Goal: Task Accomplishment & Management: Complete application form

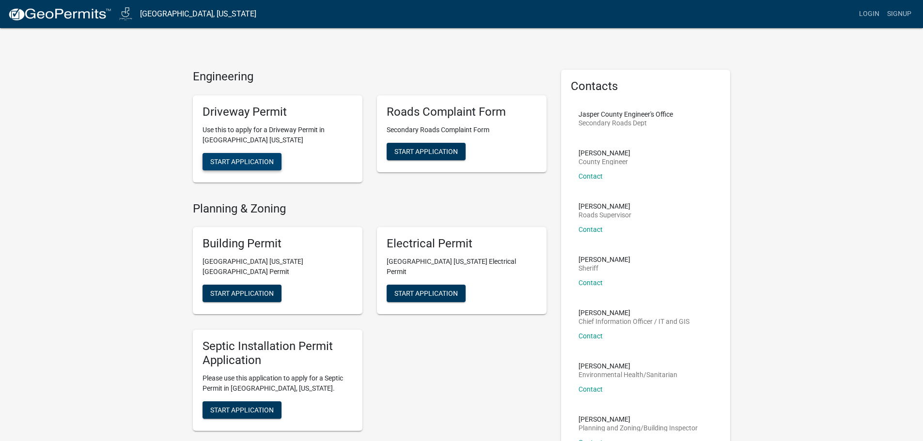
click at [240, 166] on button "Start Application" at bounding box center [241, 161] width 79 height 17
click at [218, 158] on span "Start Application" at bounding box center [241, 161] width 63 height 8
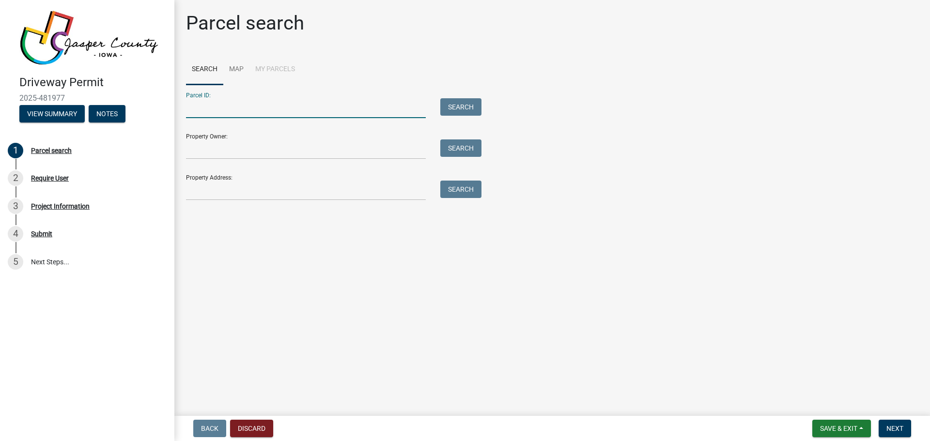
click at [343, 117] on input "Parcel ID:" at bounding box center [306, 108] width 240 height 20
type input "1829200016"
click at [321, 149] on input "Property Owner:" at bounding box center [306, 149] width 240 height 20
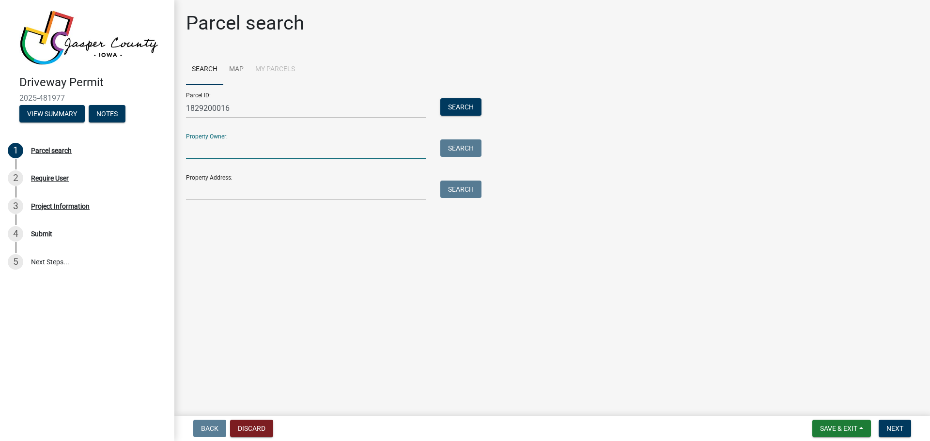
type input "Dick and Linda Van Wyk Trust"
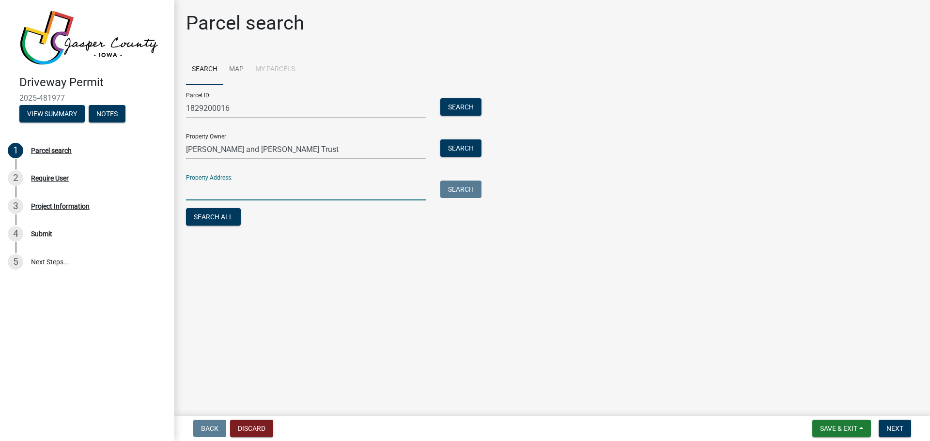
click at [284, 188] on input "Property Address:" at bounding box center [306, 191] width 240 height 20
click at [235, 198] on input "S 112th Ave. E. Field driveway" at bounding box center [306, 191] width 240 height 20
drag, startPoint x: 224, startPoint y: 220, endPoint x: 255, endPoint y: 269, distance: 57.9
click at [255, 269] on main "Parcel search Search Map My Parcels Parcel ID: 1829200016 Search Property Owner…" at bounding box center [552, 206] width 756 height 412
click at [323, 262] on main "Parcel search Search Map My Parcels Parcel ID: 1829200016 Search Property Owner…" at bounding box center [552, 206] width 756 height 412
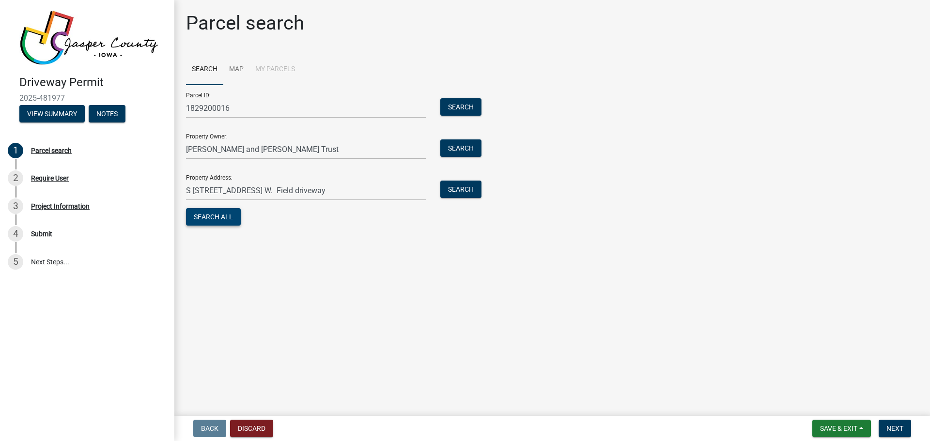
click at [217, 208] on button "Search All" at bounding box center [213, 216] width 55 height 17
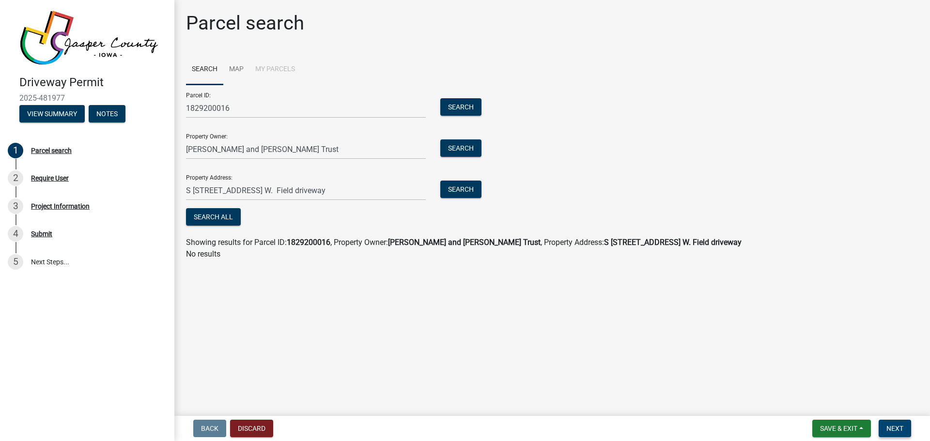
click at [889, 429] on span "Next" at bounding box center [894, 429] width 17 height 8
click at [228, 213] on button "Search All" at bounding box center [213, 216] width 55 height 17
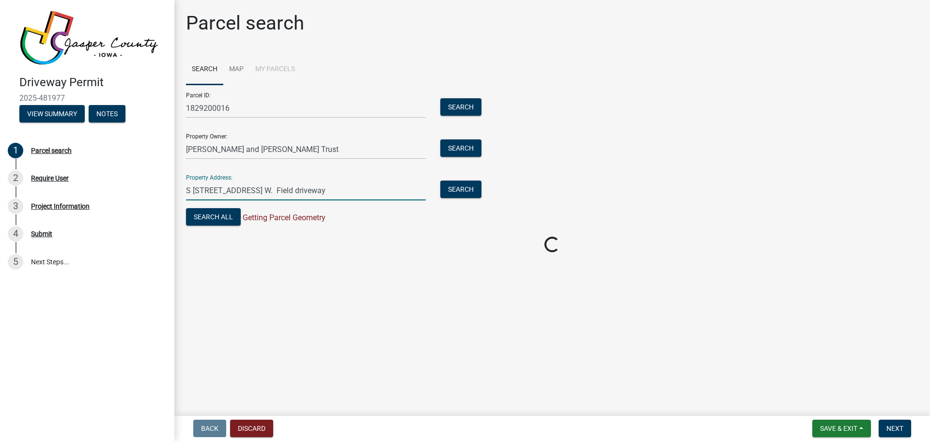
click at [301, 198] on input "S 112th Ave. W. Field driveway" at bounding box center [306, 191] width 240 height 20
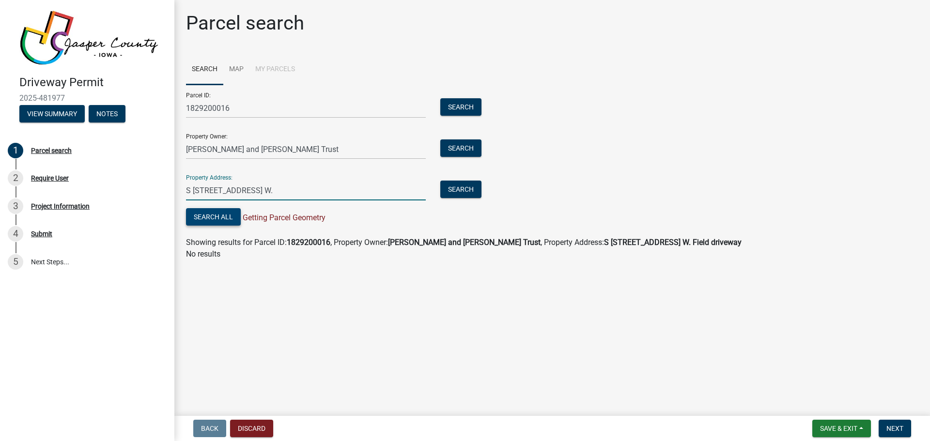
type input "S 112th Ave. W."
click at [204, 212] on button "Search All" at bounding box center [213, 216] width 55 height 17
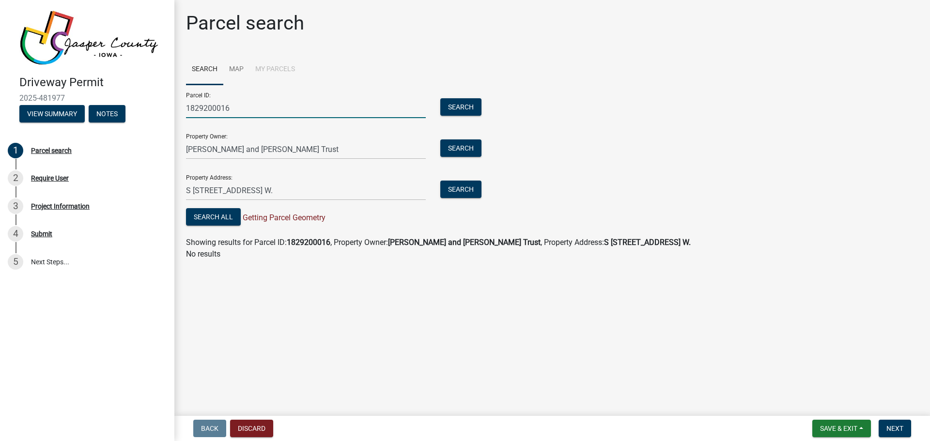
click at [243, 108] on input "1829200016" at bounding box center [306, 108] width 240 height 20
click at [461, 103] on button "Search" at bounding box center [460, 106] width 41 height 17
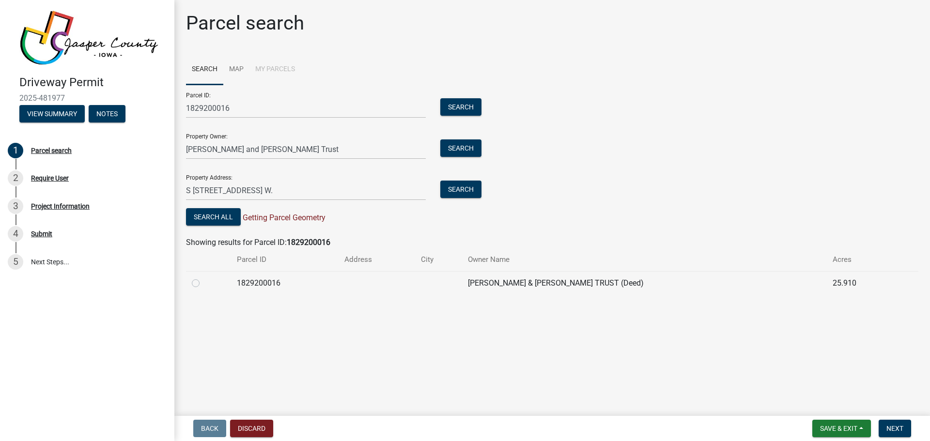
click at [200, 281] on div at bounding box center [208, 284] width 33 height 12
click at [203, 278] on label at bounding box center [203, 278] width 0 height 0
click at [203, 281] on input "radio" at bounding box center [206, 281] width 6 height 6
radio input "true"
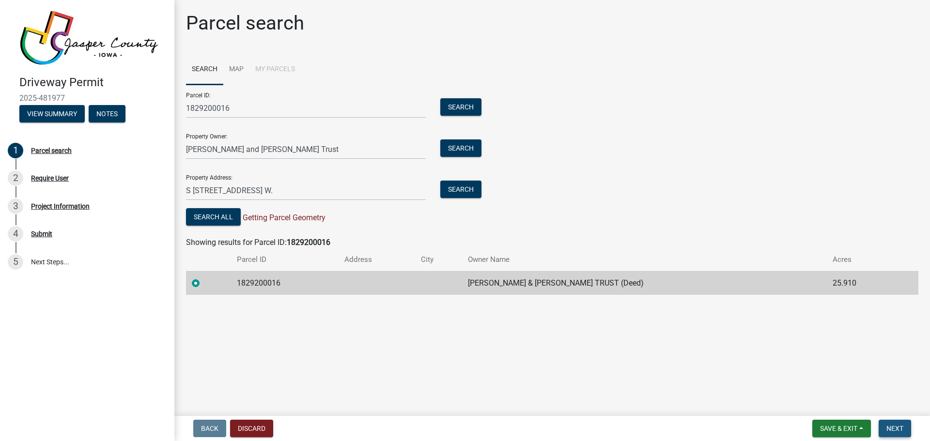
click at [892, 425] on span "Next" at bounding box center [894, 429] width 17 height 8
click at [893, 425] on span "Next" at bounding box center [894, 429] width 17 height 8
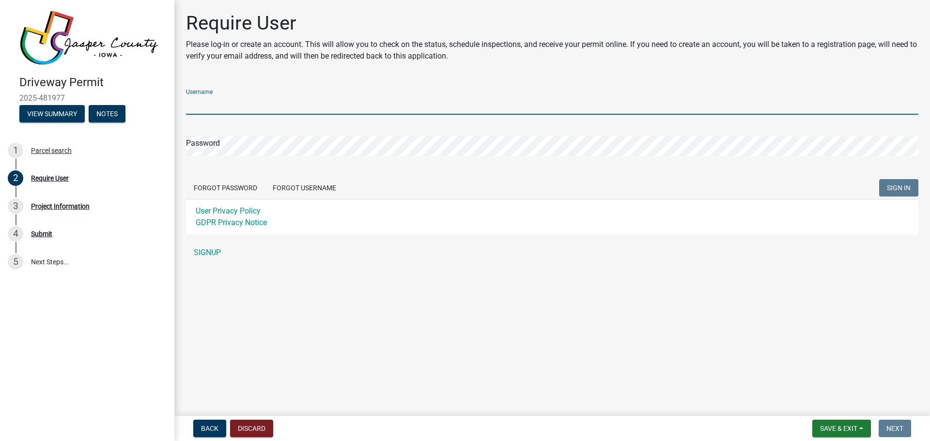
click at [252, 107] on input "Username" at bounding box center [552, 105] width 732 height 20
click at [207, 249] on div "Username Password Forgot Password Forgot Username SIGN IN User Privacy Policy G…" at bounding box center [552, 171] width 732 height 181
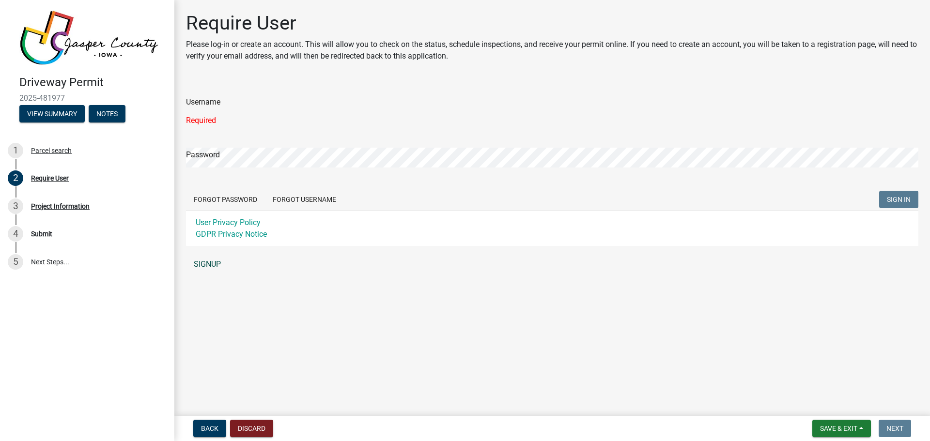
click at [202, 262] on link "SIGNUP" at bounding box center [552, 264] width 732 height 19
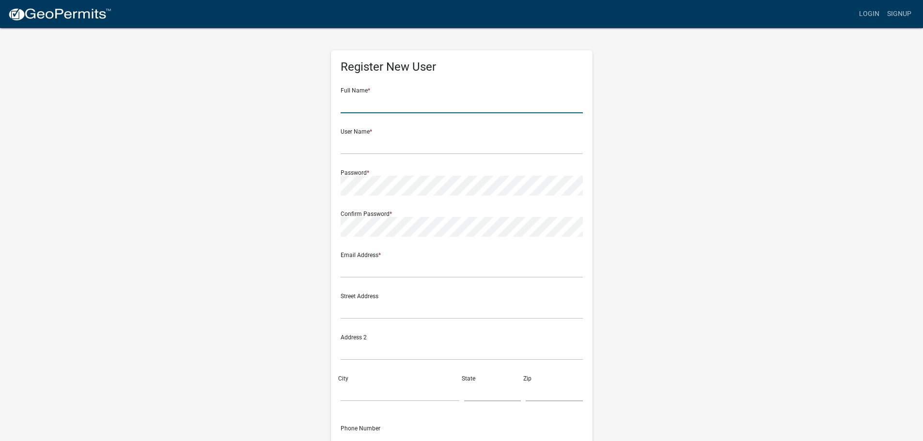
click at [402, 111] on input "text" at bounding box center [462, 103] width 242 height 20
type input "Dick/Linda VanWyk"
type input "ljvwyk@windstream.net"
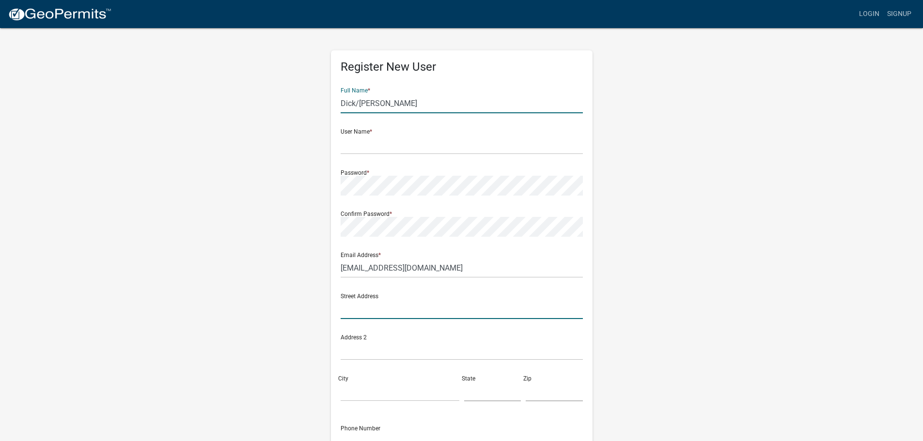
type input "858 S. 121 st. Ave. E."
type input "Monroe"
type input "IA"
type input "50170"
type input "6412593435"
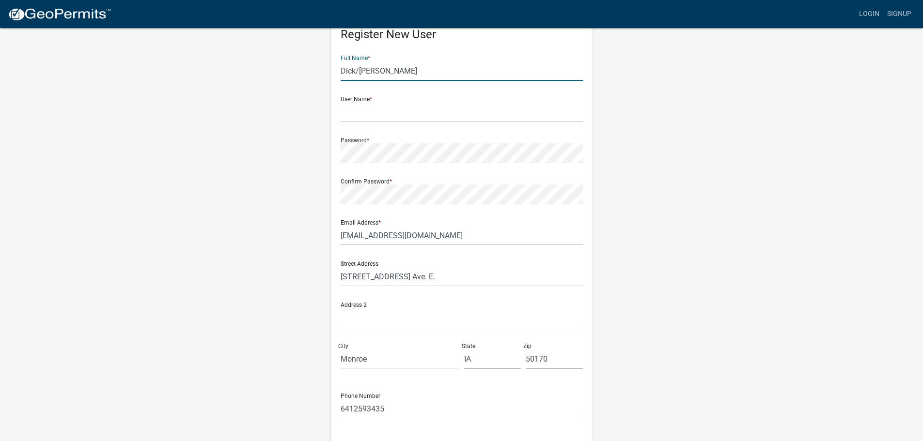
scroll to position [48, 0]
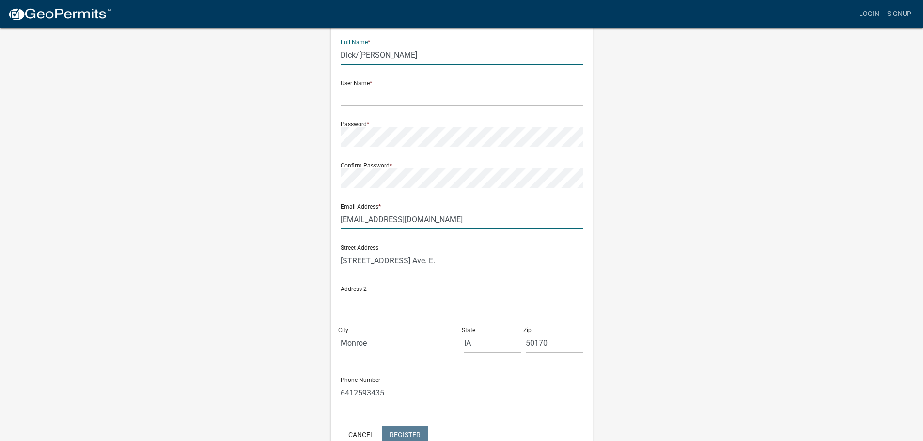
click at [369, 222] on input "ljvwyk@windstream.net" at bounding box center [462, 220] width 242 height 20
click at [268, 149] on div "Register New User Full Name * Dick/Linda VanWyk User Name * Password * Confirm …" at bounding box center [462, 238] width 552 height 518
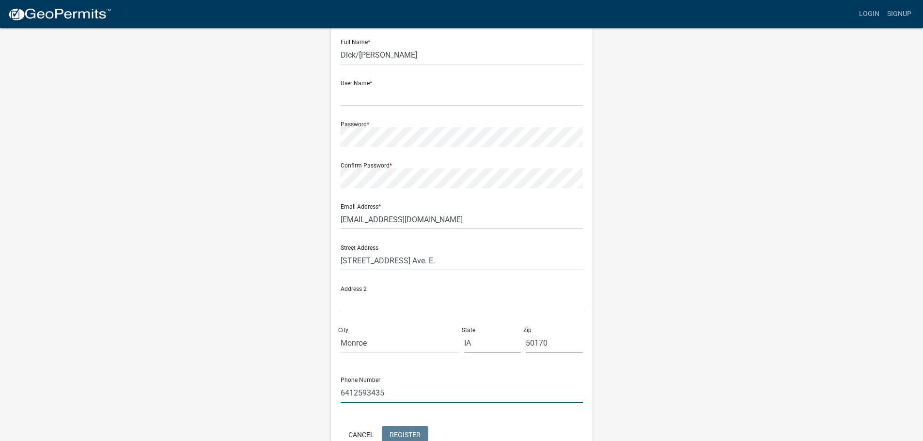
click at [388, 400] on input "6412593435" at bounding box center [462, 393] width 242 height 20
click at [372, 107] on form "Full Name * Dick/Linda VanWyk User Name * Password * Confirm Password * Email A…" at bounding box center [462, 238] width 242 height 415
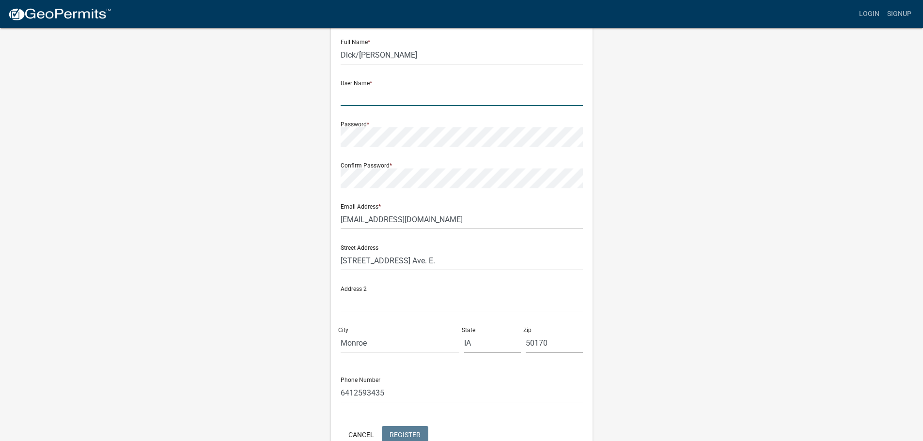
click at [378, 104] on input "text" at bounding box center [462, 96] width 242 height 20
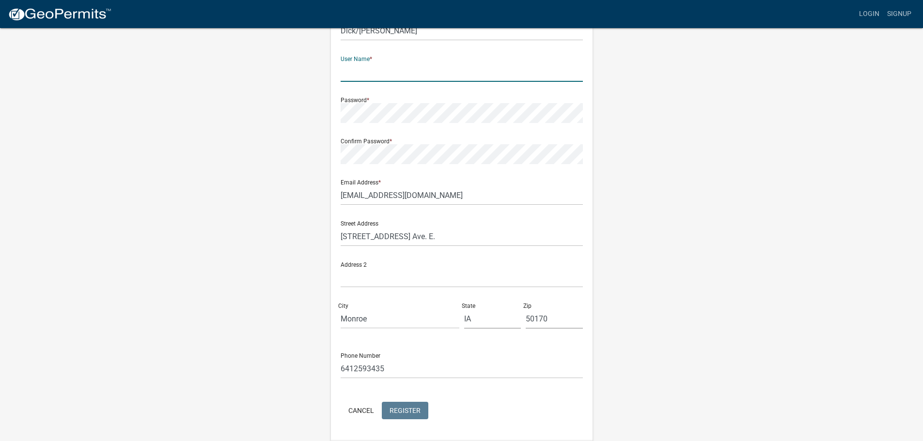
scroll to position [56, 0]
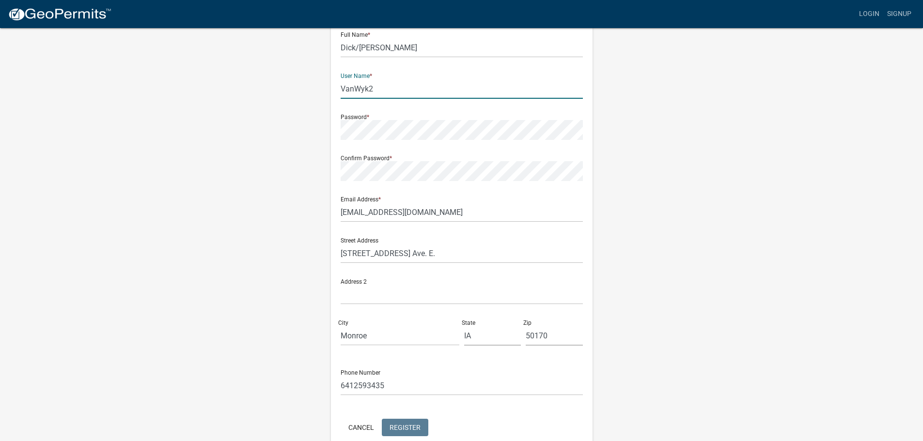
type input "VanWyk2"
click at [414, 430] on span "Register" at bounding box center [404, 427] width 31 height 8
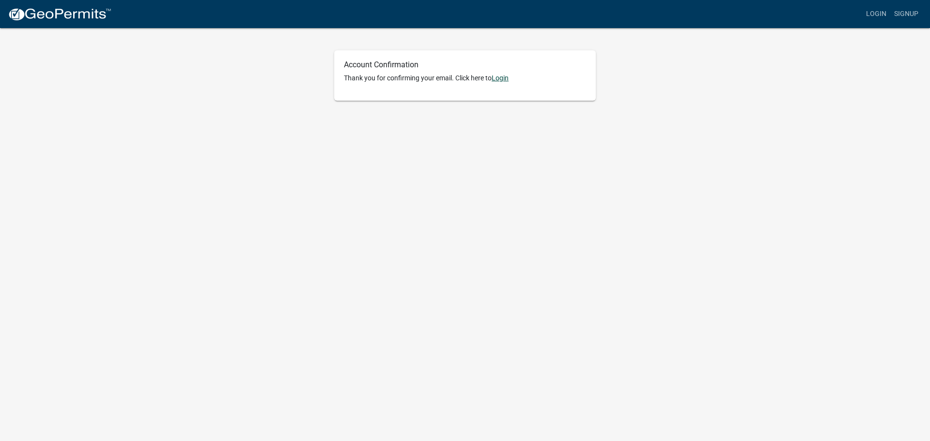
click at [507, 79] on link "Login" at bounding box center [500, 78] width 17 height 8
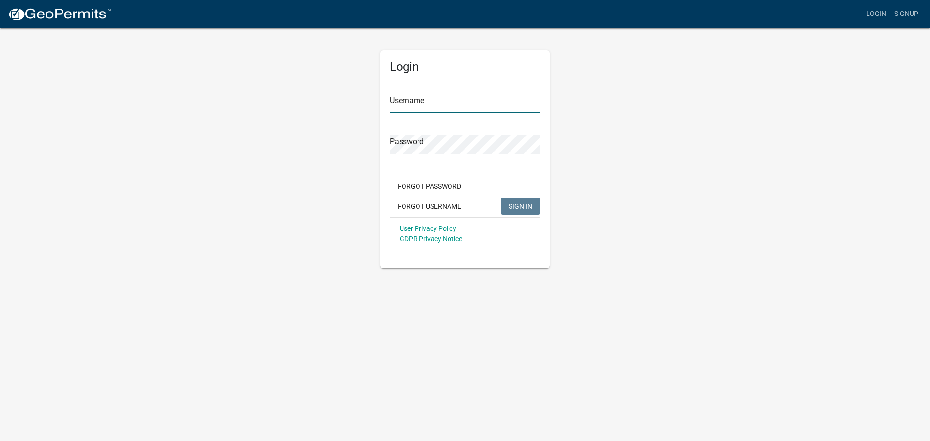
type input "VanWyk2"
click at [513, 209] on span "SIGN IN" at bounding box center [521, 206] width 24 height 8
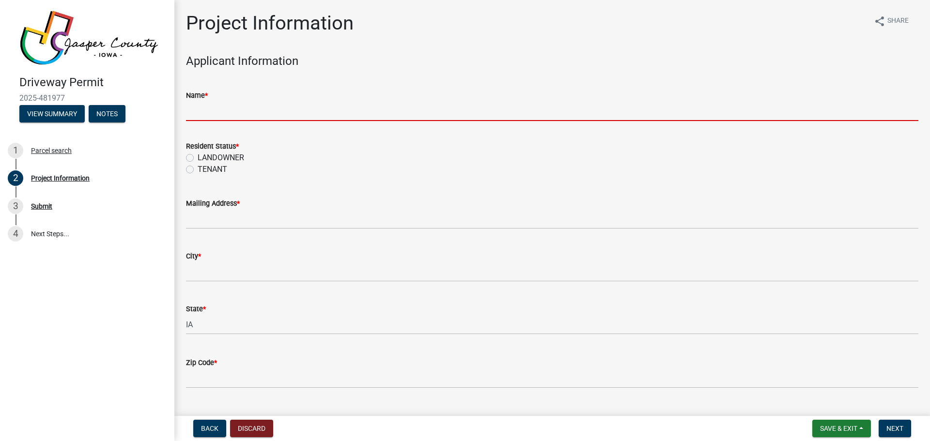
click at [231, 114] on input "Name *" at bounding box center [552, 111] width 732 height 20
type input "Dick/[PERSON_NAME]"
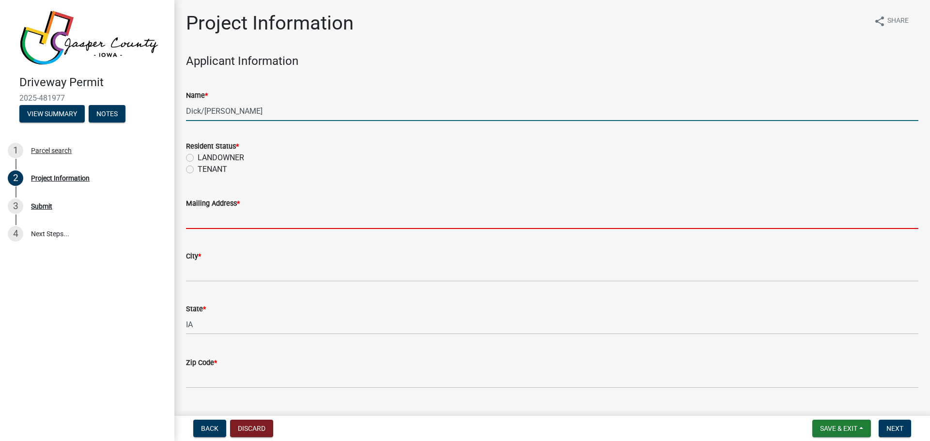
type input "[STREET_ADDRESS] Ave. E."
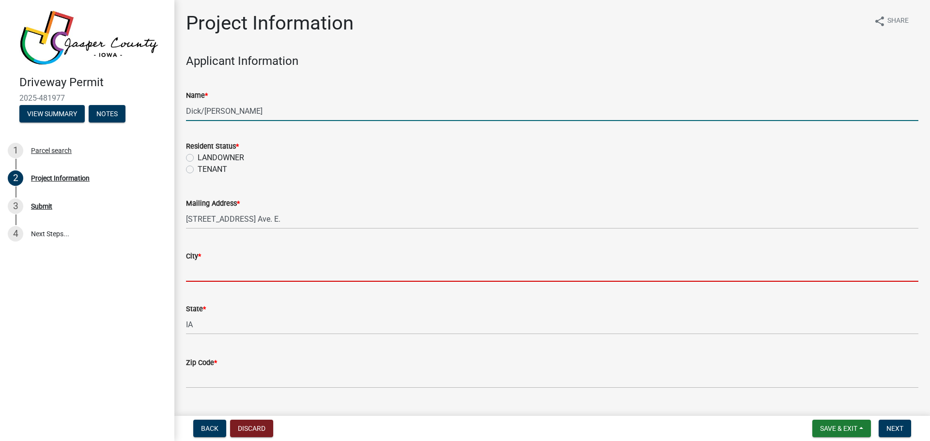
type input "Monroe"
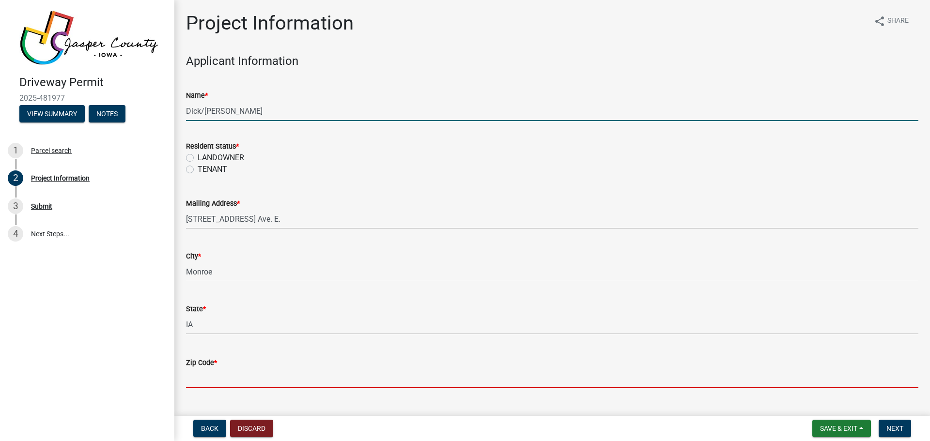
type input "50170"
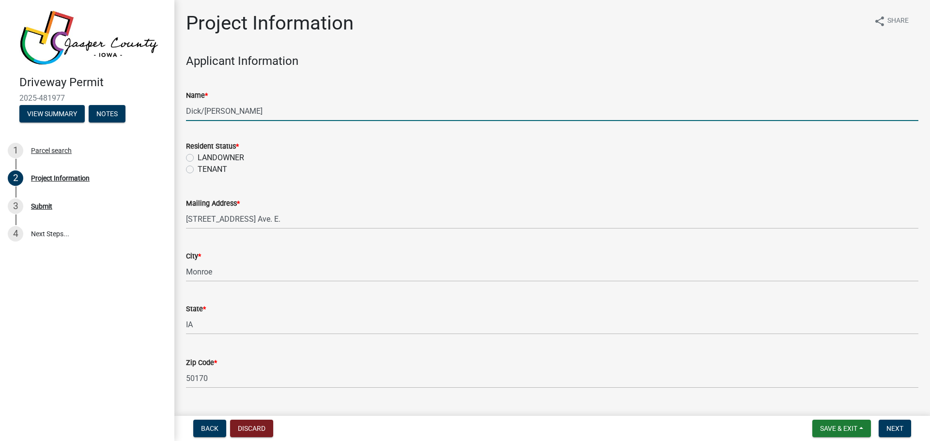
type input "6412593435"
click at [218, 155] on label "LANDOWNER" at bounding box center [221, 158] width 46 height 12
click at [204, 155] on input "LANDOWNER" at bounding box center [201, 155] width 6 height 6
radio input "true"
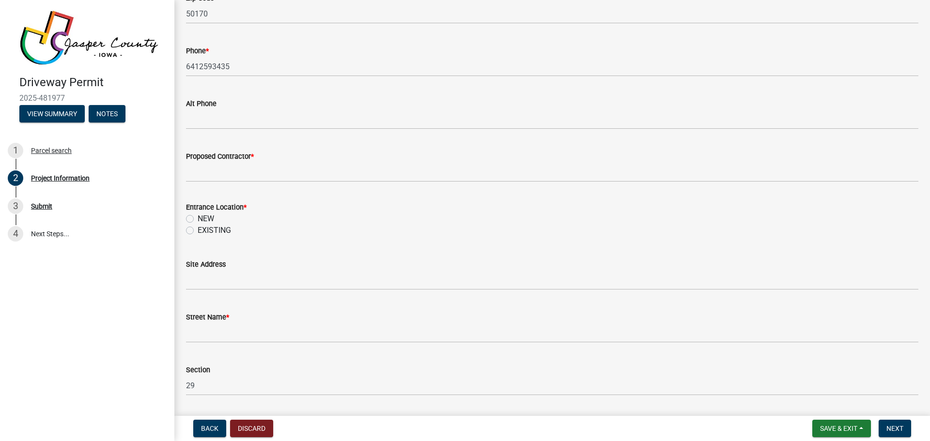
scroll to position [387, 0]
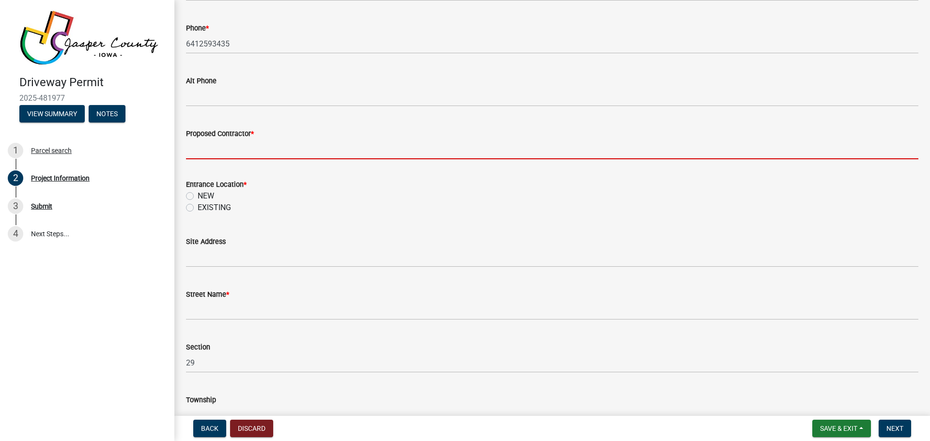
click at [261, 139] on input "Proposed Contractor *" at bounding box center [552, 149] width 732 height 20
click at [204, 193] on div "Entrance Location * NEW EXISTING" at bounding box center [552, 196] width 732 height 35
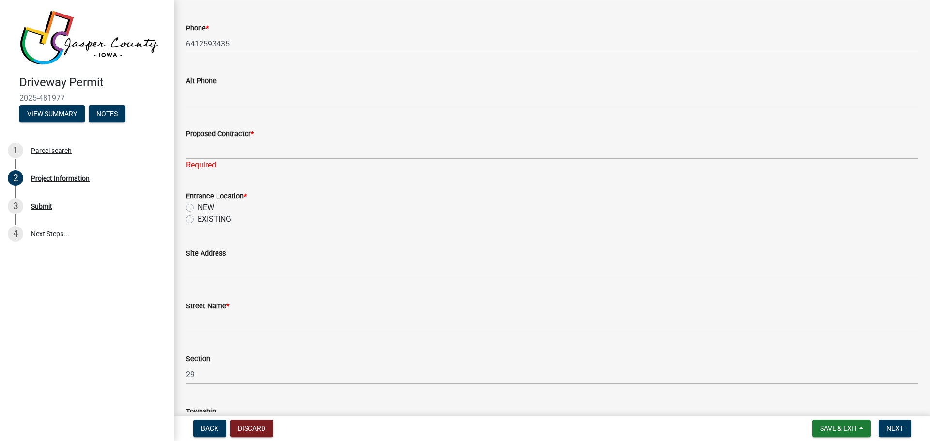
click at [207, 205] on label "NEW" at bounding box center [206, 208] width 16 height 12
click at [204, 205] on input "NEW" at bounding box center [201, 205] width 6 height 6
radio input "true"
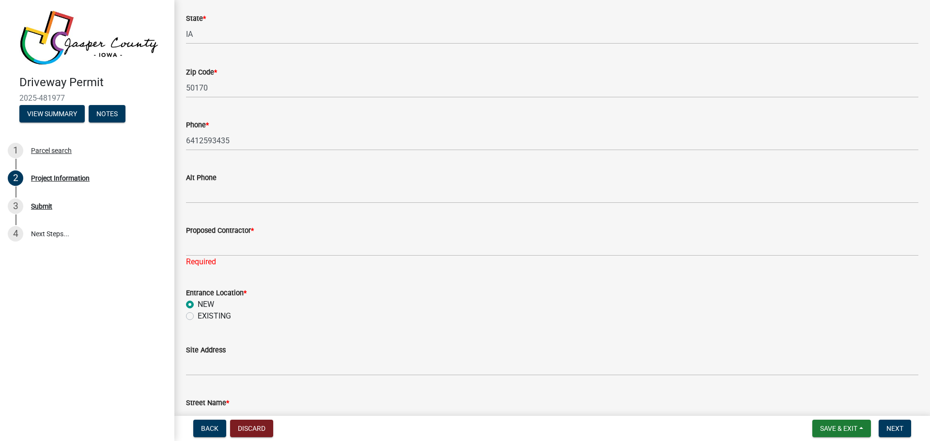
scroll to position [339, 0]
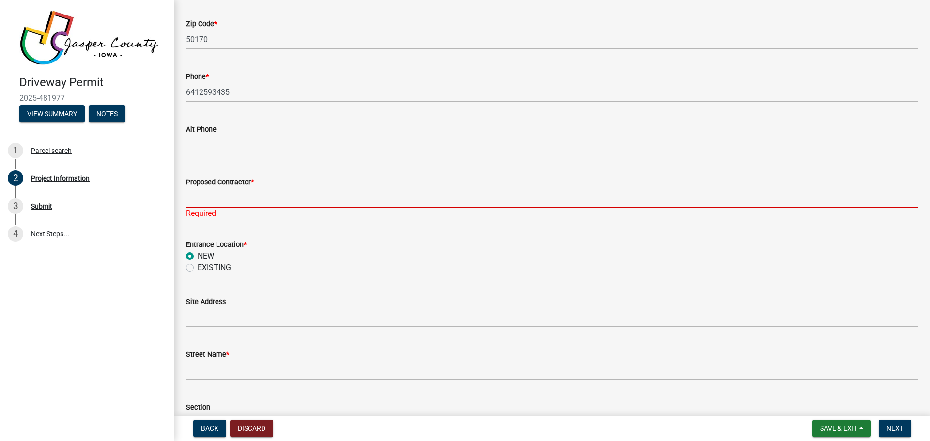
drag, startPoint x: 207, startPoint y: 198, endPoint x: 209, endPoint y: 194, distance: 5.0
click at [209, 194] on input "Proposed Contractor *" at bounding box center [552, 198] width 732 height 20
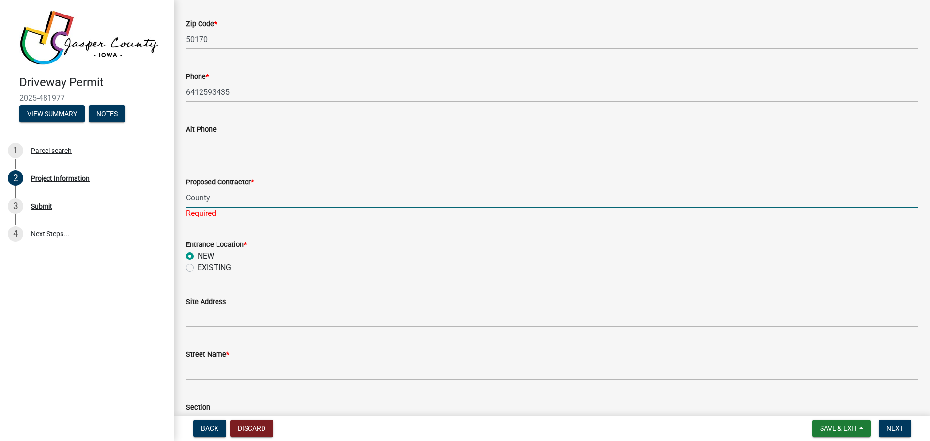
scroll to position [484, 0]
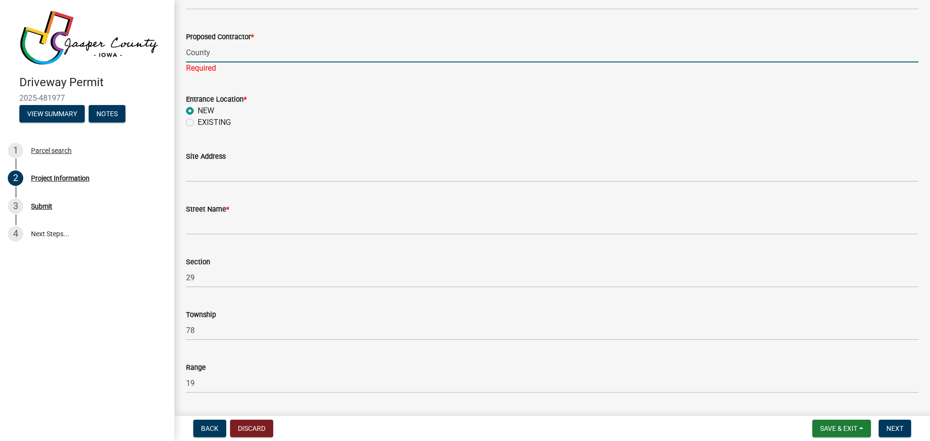
type input "County"
click at [229, 183] on wm-data-entity-input-list "Applicant Information Name * Dick/Linda VanWyk Resident Status * LANDOWNER TENA…" at bounding box center [552, 227] width 732 height 1315
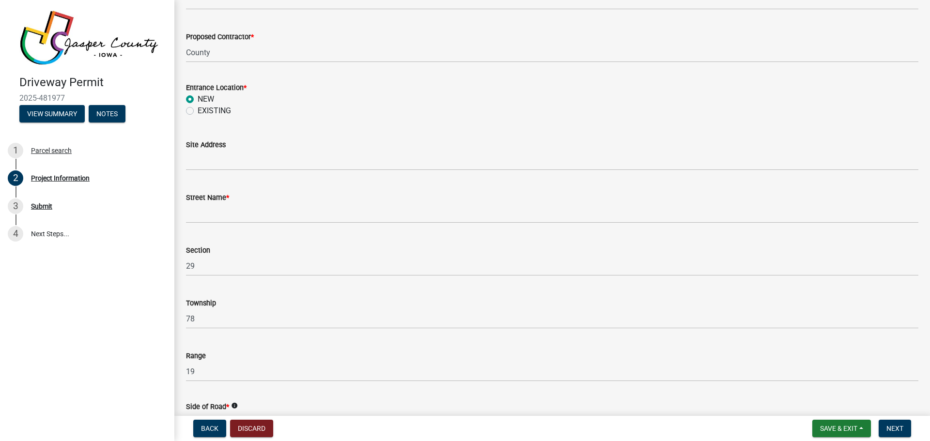
click at [240, 173] on wm-data-entity-input "Site Address" at bounding box center [552, 151] width 732 height 53
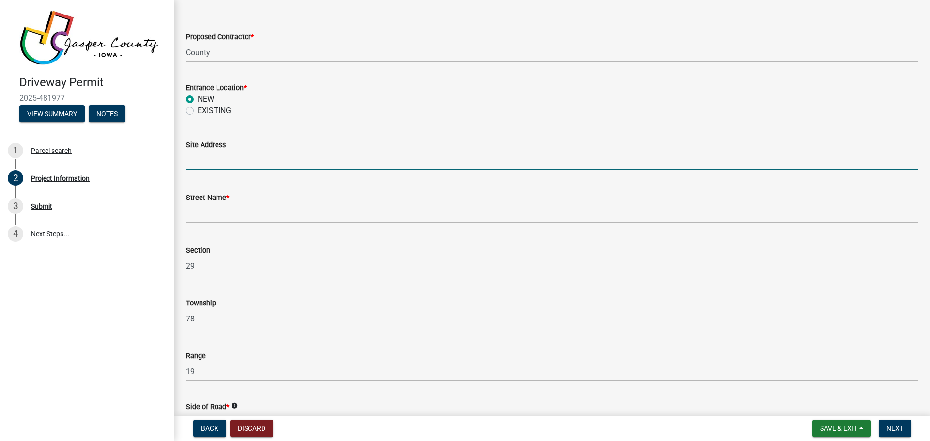
click at [246, 168] on input "Site Address" at bounding box center [552, 161] width 732 height 20
type input "N/A"
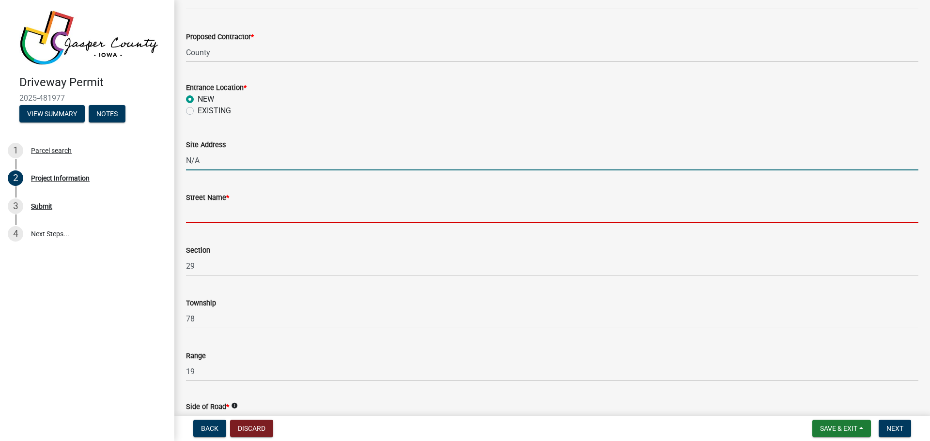
click at [240, 207] on input "Street Name *" at bounding box center [552, 213] width 732 height 20
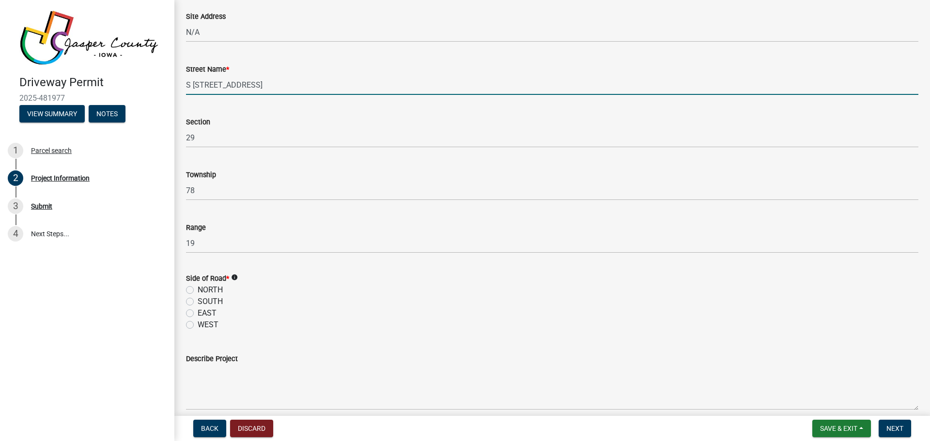
scroll to position [630, 0]
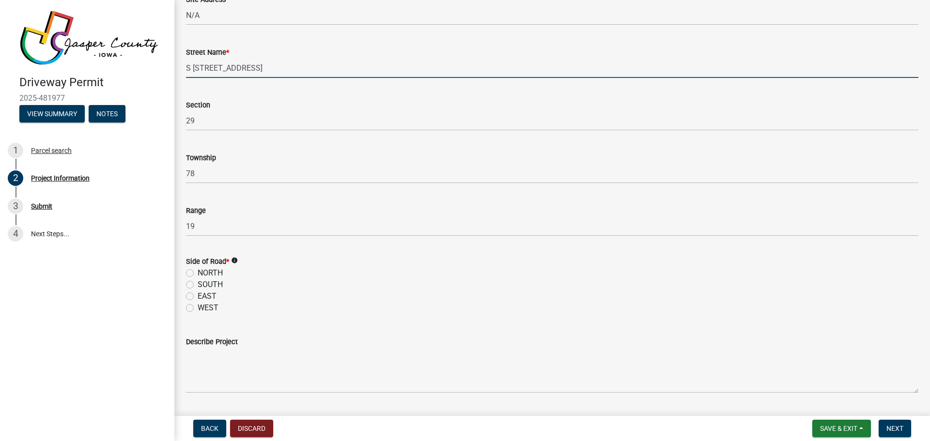
type input "S 112th Ave W"
click at [217, 281] on label "SOUTH" at bounding box center [210, 285] width 25 height 12
click at [204, 281] on input "SOUTH" at bounding box center [201, 282] width 6 height 6
radio input "true"
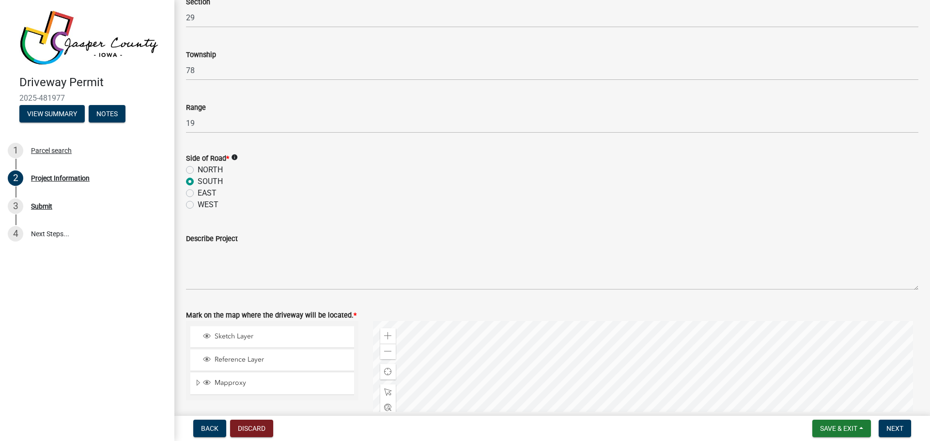
scroll to position [727, 0]
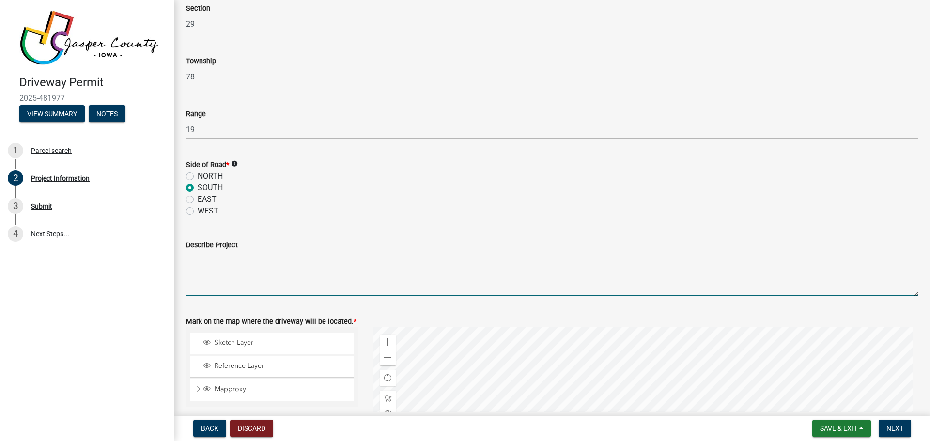
click at [289, 268] on textarea "Describe Project" at bounding box center [552, 274] width 732 height 46
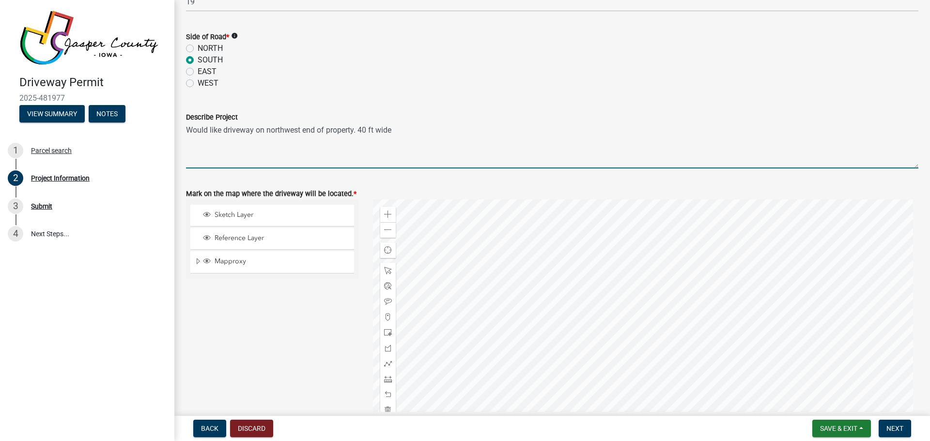
scroll to position [872, 0]
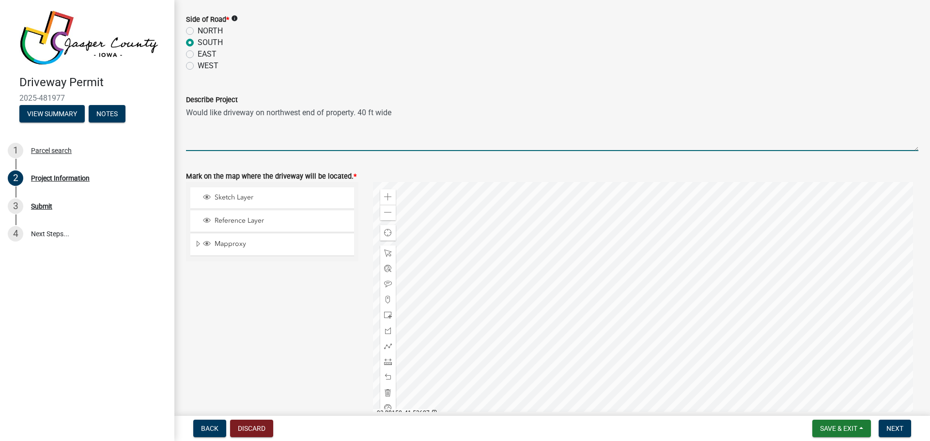
type textarea "Would like driveway on northwest end of property. 40 ft wide"
click at [285, 202] on div "Sketch Layer" at bounding box center [275, 198] width 149 height 10
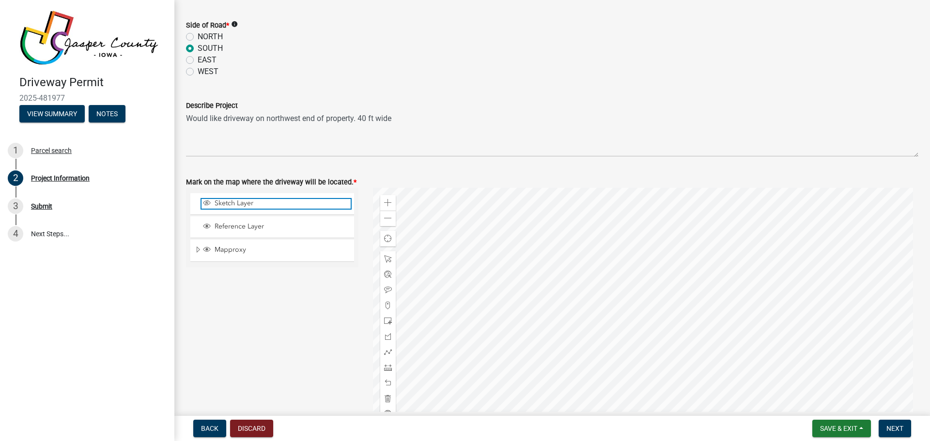
scroll to position [920, 0]
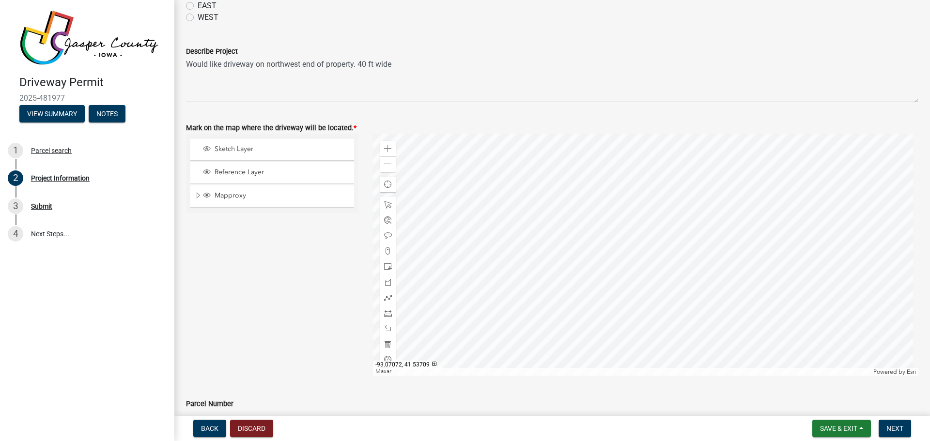
click at [610, 193] on div at bounding box center [646, 255] width 546 height 242
click at [389, 142] on div "Zoom in" at bounding box center [387, 148] width 15 height 15
click at [629, 284] on div at bounding box center [646, 255] width 546 height 242
click at [384, 148] on span at bounding box center [388, 149] width 8 height 8
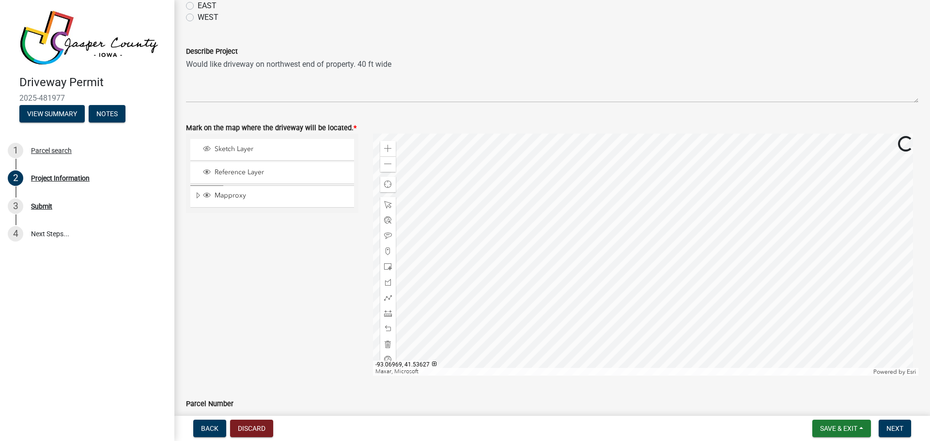
click at [672, 307] on div at bounding box center [646, 255] width 546 height 242
click at [391, 204] on div at bounding box center [387, 204] width 15 height 15
click at [388, 248] on span at bounding box center [388, 252] width 8 height 8
click at [569, 209] on div at bounding box center [646, 255] width 546 height 242
click at [583, 208] on div at bounding box center [646, 255] width 546 height 242
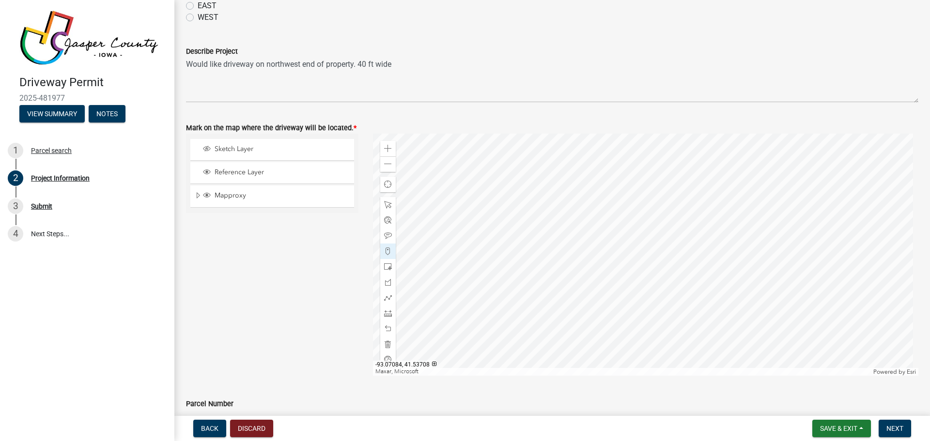
click at [579, 211] on div at bounding box center [646, 255] width 546 height 242
click at [393, 265] on div at bounding box center [387, 266] width 15 height 15
click at [577, 209] on div at bounding box center [646, 255] width 546 height 242
click at [598, 216] on div at bounding box center [646, 255] width 546 height 242
click at [610, 217] on div at bounding box center [646, 255] width 546 height 242
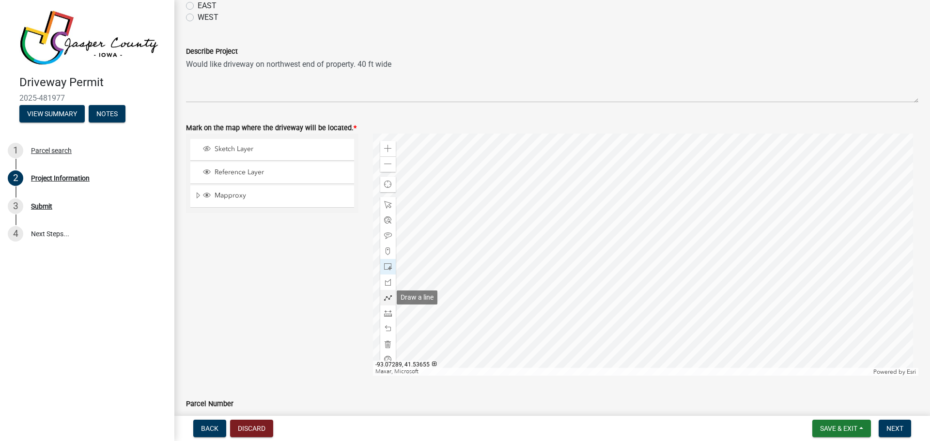
click at [387, 302] on div at bounding box center [387, 297] width 15 height 15
click at [582, 206] on div at bounding box center [646, 255] width 546 height 242
click at [580, 215] on div at bounding box center [646, 255] width 546 height 242
click at [387, 269] on span at bounding box center [388, 267] width 8 height 8
click at [615, 221] on div at bounding box center [646, 255] width 546 height 242
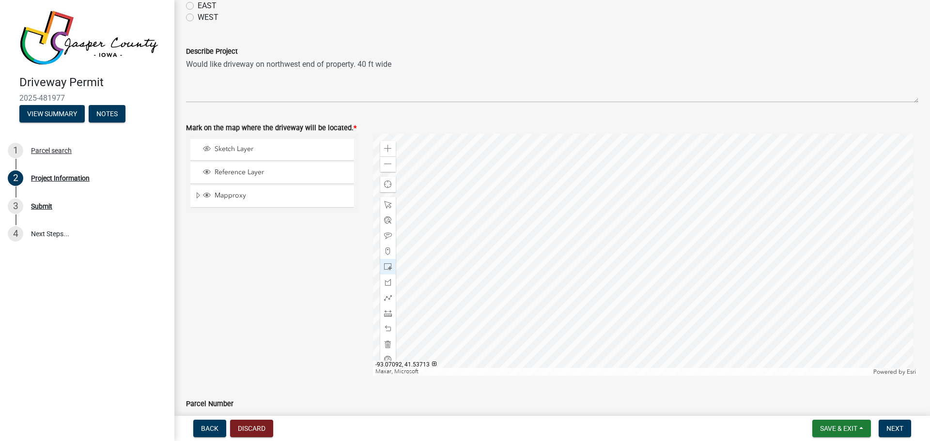
click at [575, 210] on div at bounding box center [646, 255] width 546 height 242
click at [608, 226] on div at bounding box center [646, 255] width 546 height 242
click at [259, 170] on span "Reference Layer" at bounding box center [281, 172] width 139 height 9
click at [612, 228] on div at bounding box center [646, 255] width 546 height 242
click at [392, 188] on div "Find my location" at bounding box center [387, 184] width 15 height 15
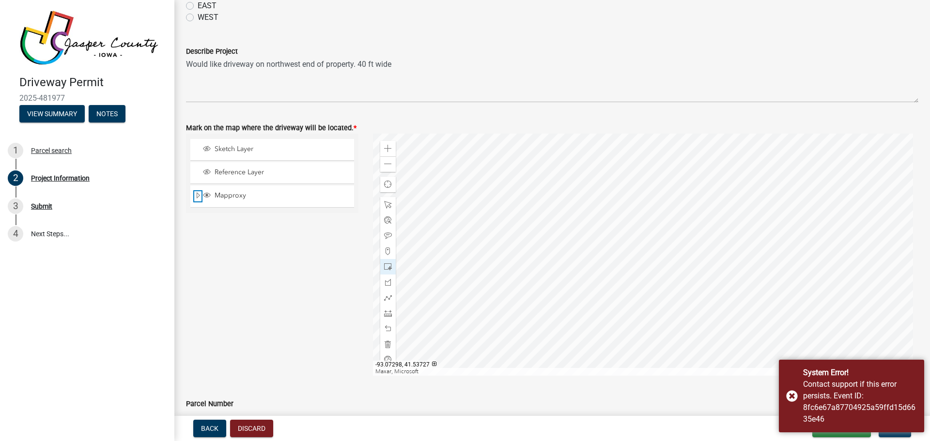
click at [198, 193] on span "Expand" at bounding box center [198, 195] width 8 height 9
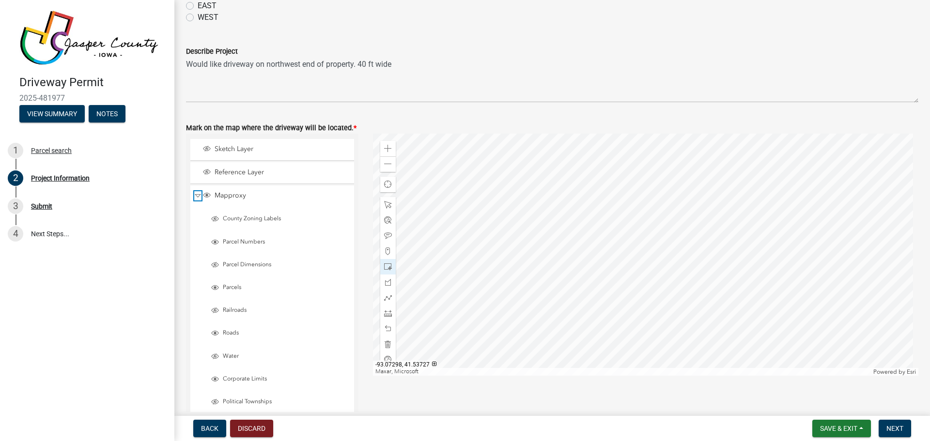
click at [194, 192] on span "Collapse" at bounding box center [197, 195] width 7 height 9
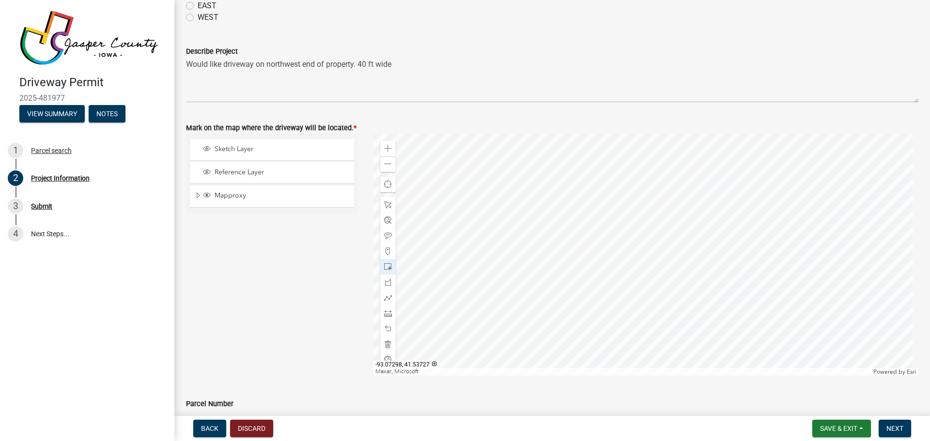
click at [230, 155] on div "Sketch Layer" at bounding box center [272, 149] width 164 height 21
click at [234, 148] on span "Sketch Layer" at bounding box center [281, 149] width 139 height 9
click at [384, 340] on div at bounding box center [387, 344] width 15 height 15
click at [387, 260] on div at bounding box center [387, 266] width 15 height 15
click at [613, 223] on div at bounding box center [646, 255] width 546 height 242
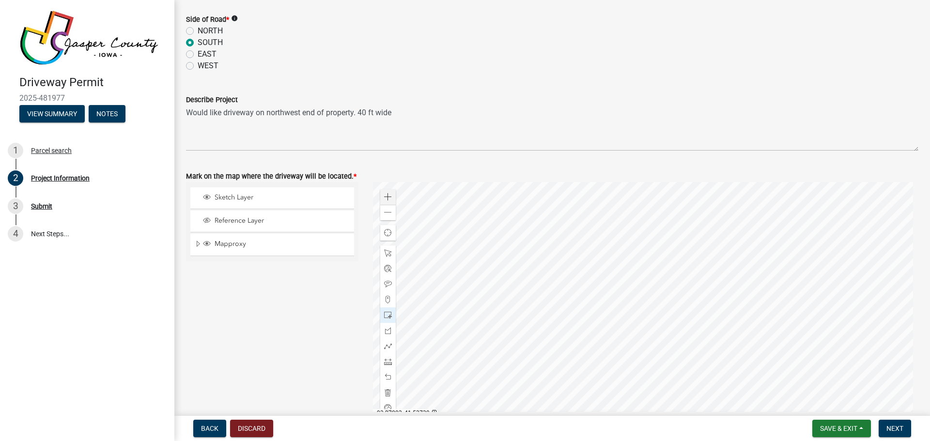
scroll to position [969, 0]
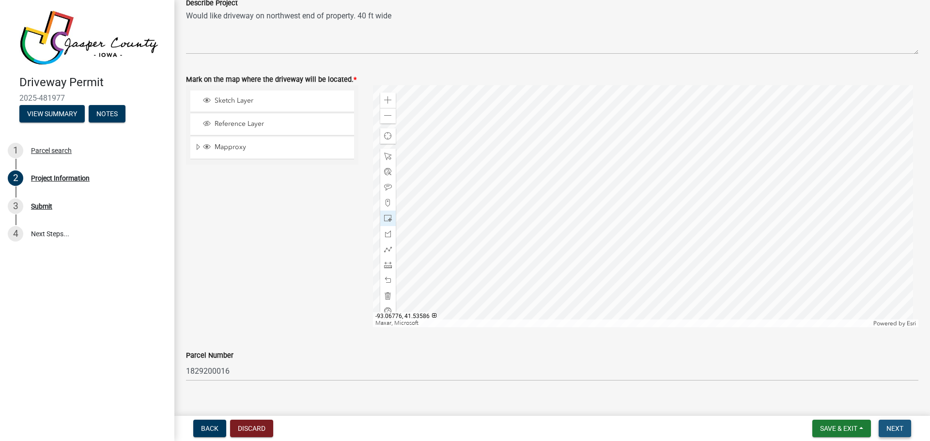
click at [890, 431] on span "Next" at bounding box center [894, 429] width 17 height 8
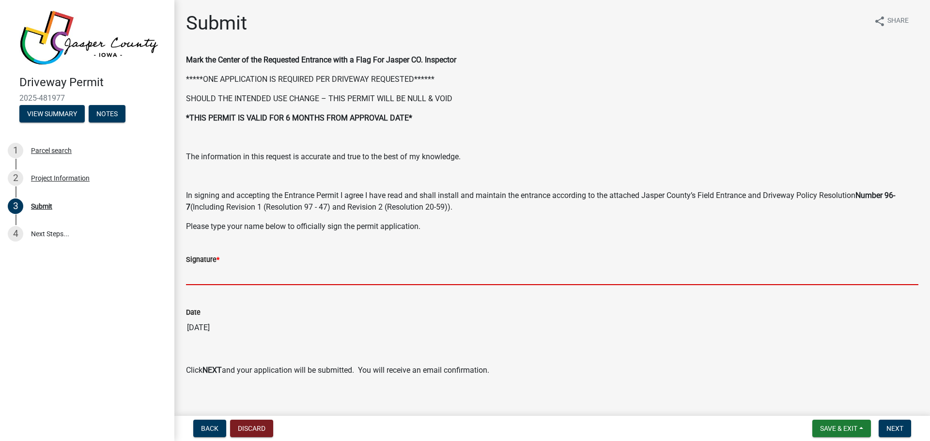
click at [259, 284] on input "Signature *" at bounding box center [552, 275] width 732 height 20
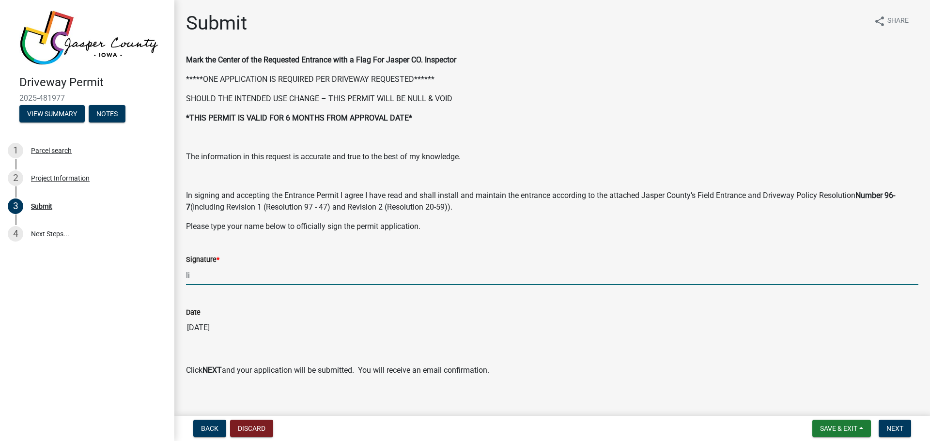
type input "l"
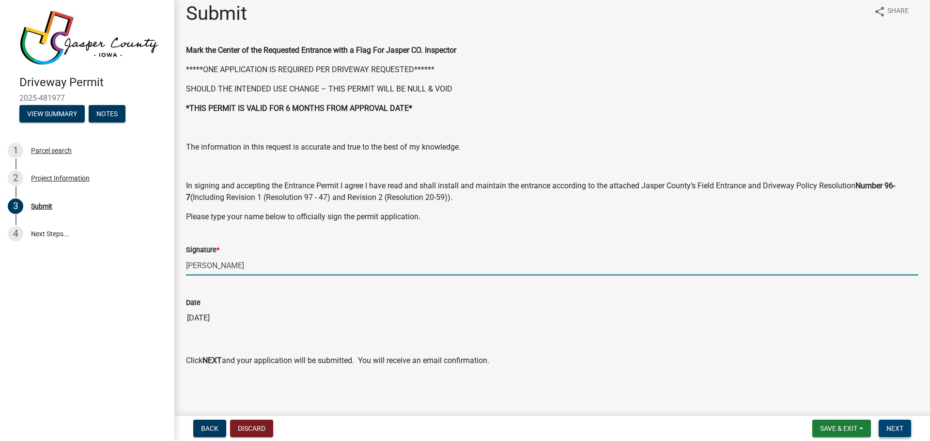
type input "Linda VanWyk"
click at [885, 427] on button "Next" at bounding box center [895, 428] width 32 height 17
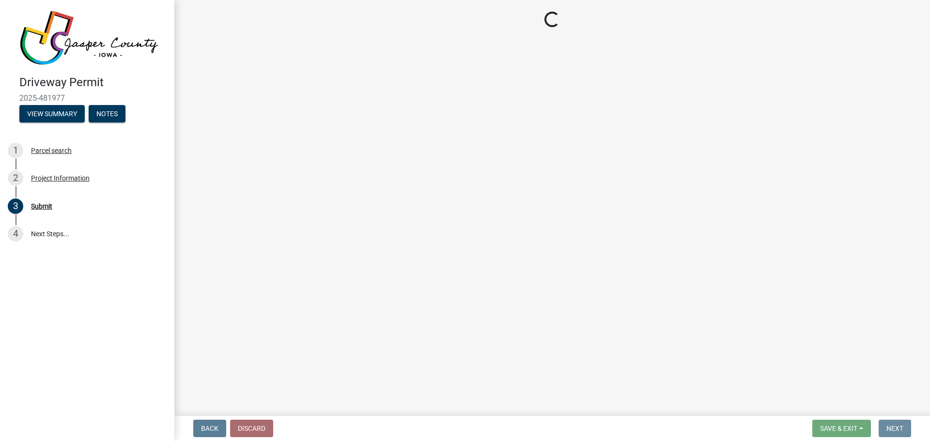
scroll to position [0, 0]
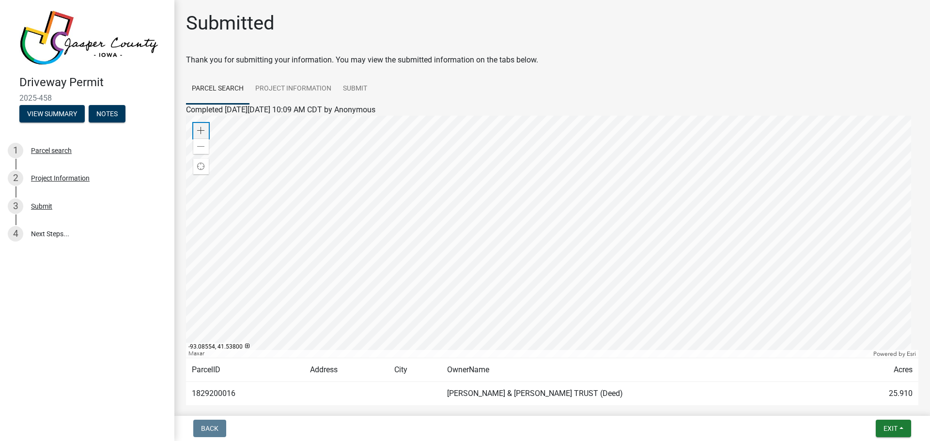
click at [203, 134] on span at bounding box center [201, 131] width 8 height 8
click at [497, 242] on div at bounding box center [552, 237] width 732 height 242
click at [206, 146] on div "Zoom out" at bounding box center [200, 146] width 15 height 15
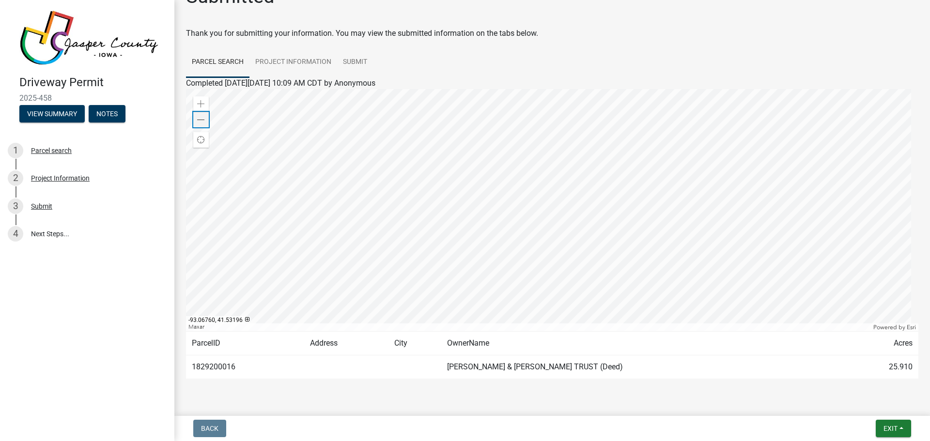
scroll to position [50, 0]
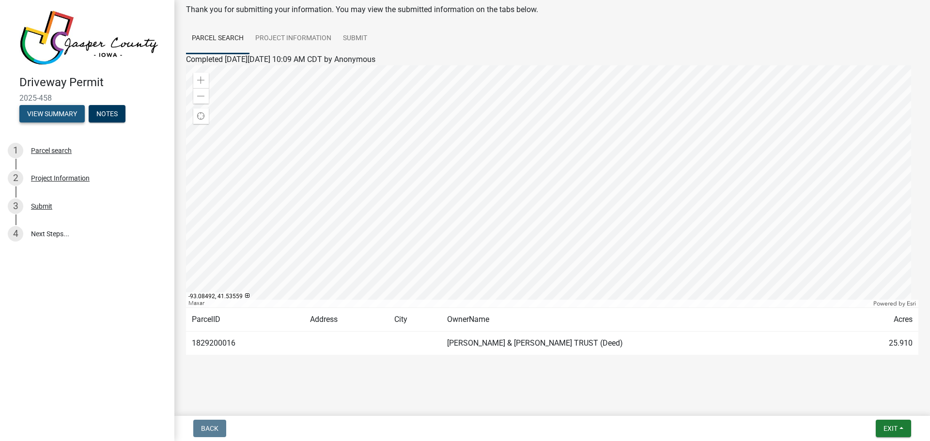
click at [52, 108] on button "View Summary" at bounding box center [51, 113] width 65 height 17
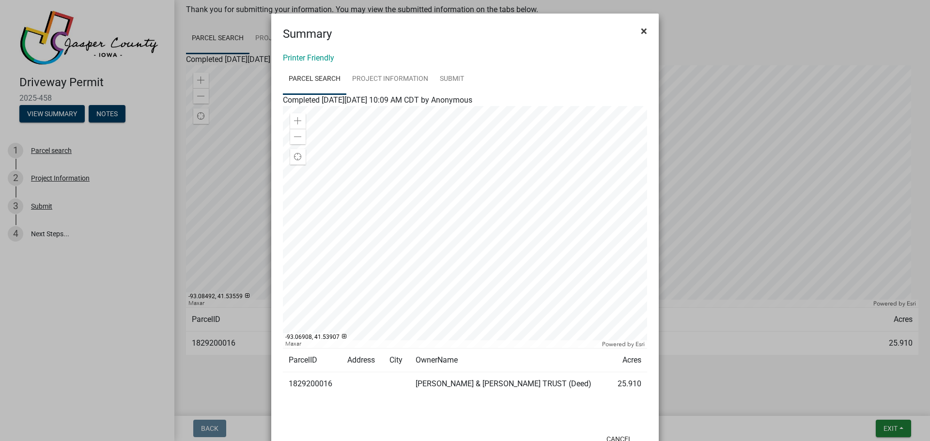
click at [647, 30] on button "×" at bounding box center [644, 30] width 22 height 27
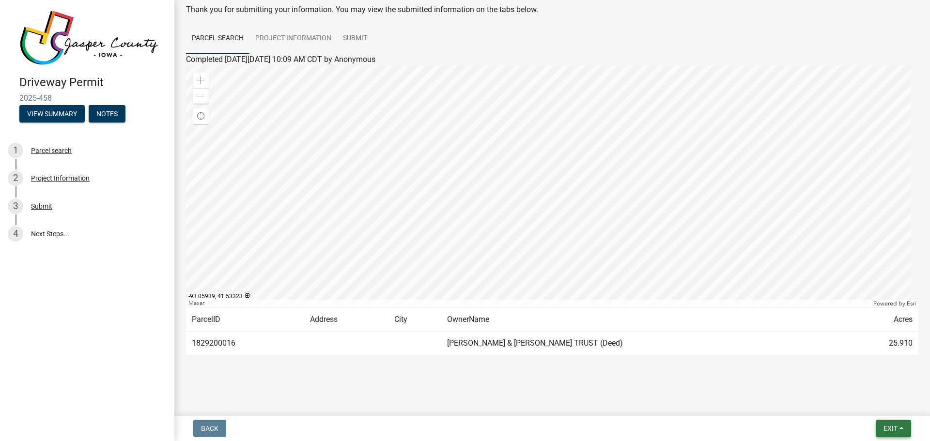
click at [880, 424] on button "Exit" at bounding box center [893, 428] width 35 height 17
click at [843, 401] on button "Save & Exit" at bounding box center [872, 403] width 77 height 23
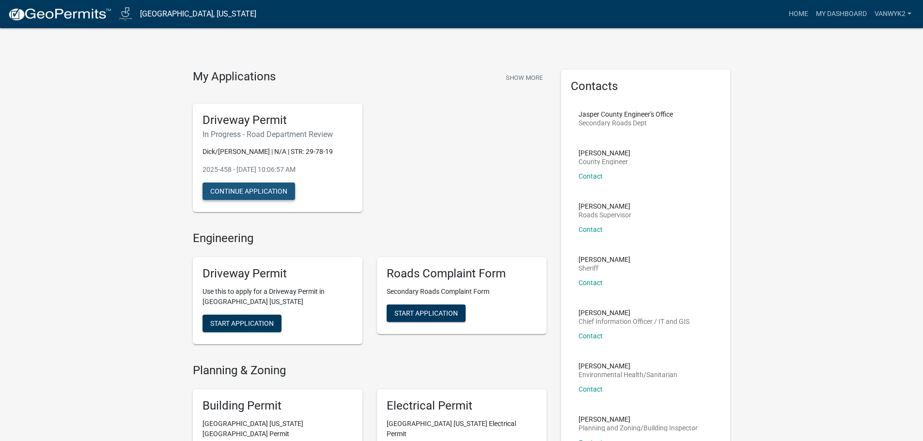
click at [266, 195] on button "Continue Application" at bounding box center [248, 191] width 93 height 17
